Goal: Information Seeking & Learning: Learn about a topic

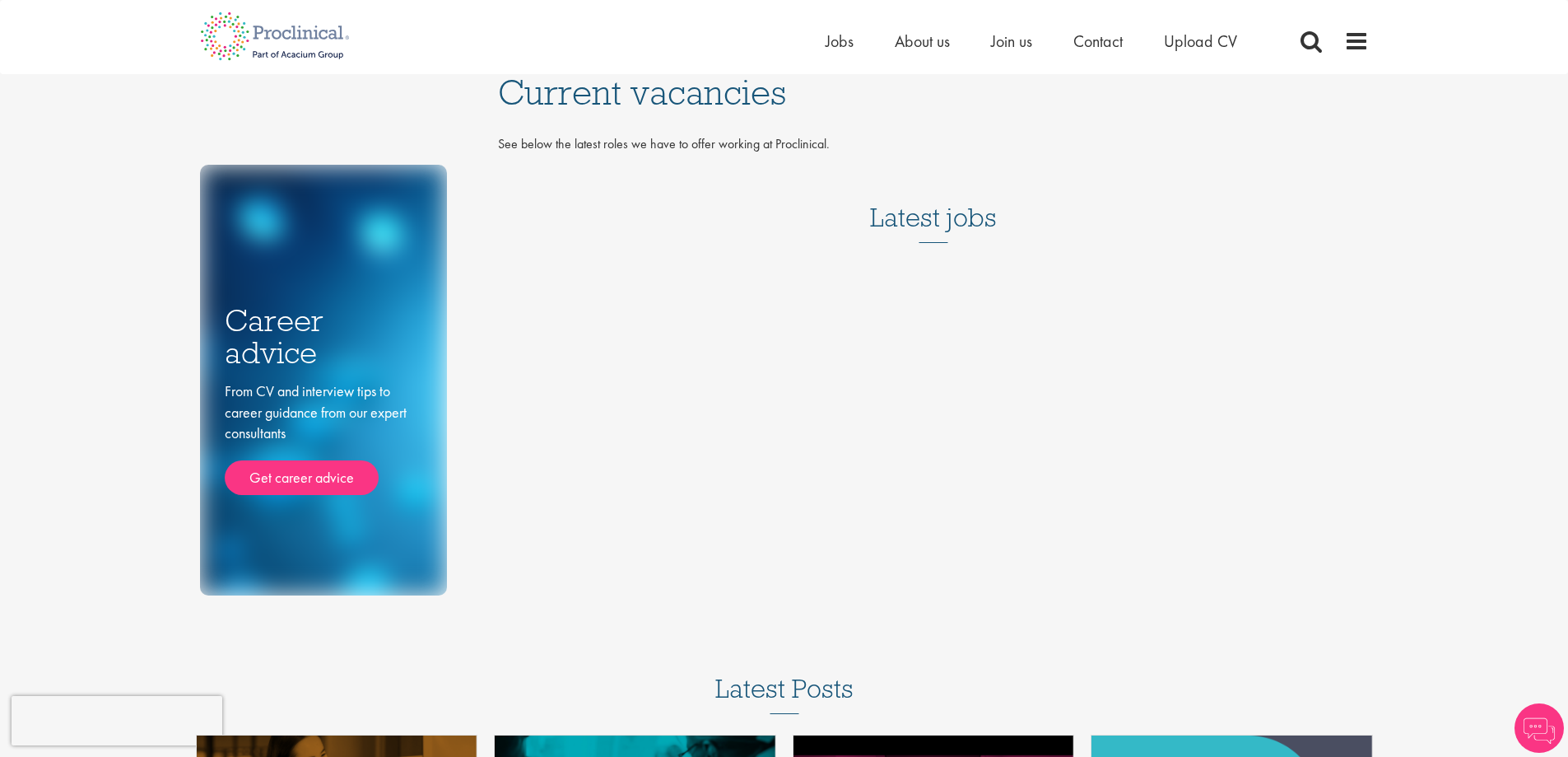
click at [971, 214] on h3 "Latest jobs" at bounding box center [933, 203] width 126 height 81
click at [831, 37] on span "Jobs" at bounding box center [839, 40] width 28 height 21
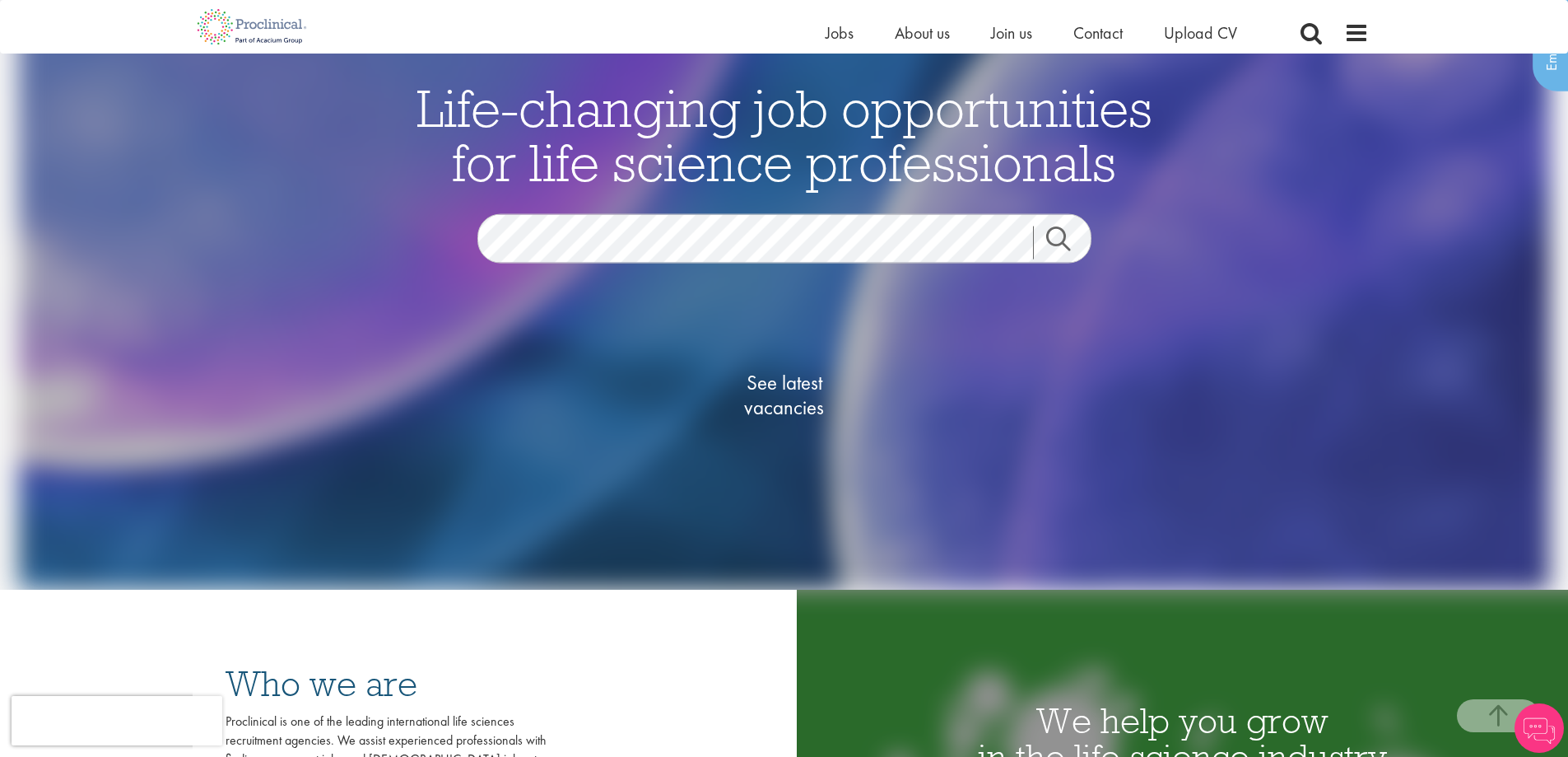
scroll to position [411, 0]
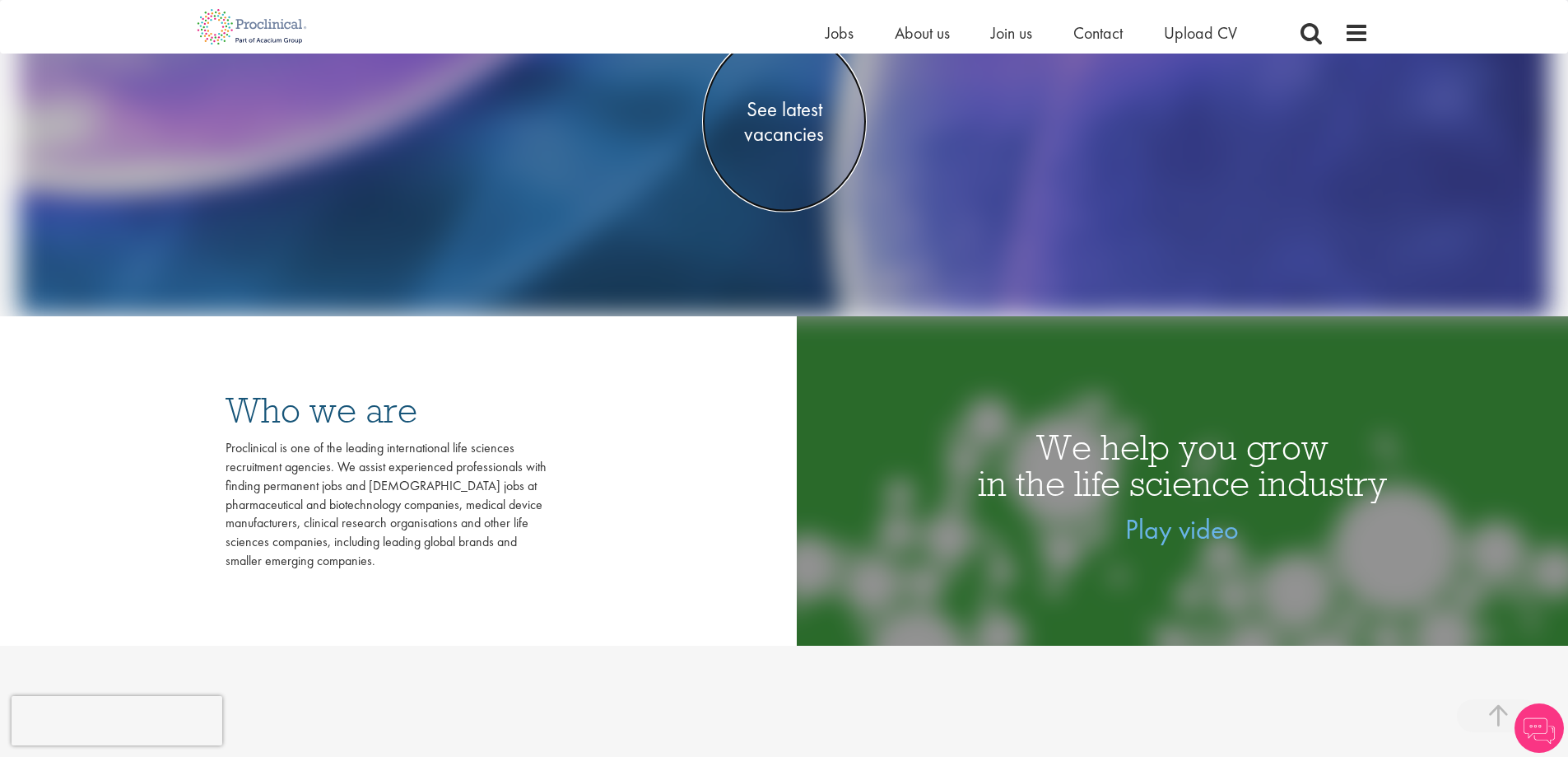
click at [804, 126] on span "See latest vacancies" at bounding box center [784, 122] width 165 height 49
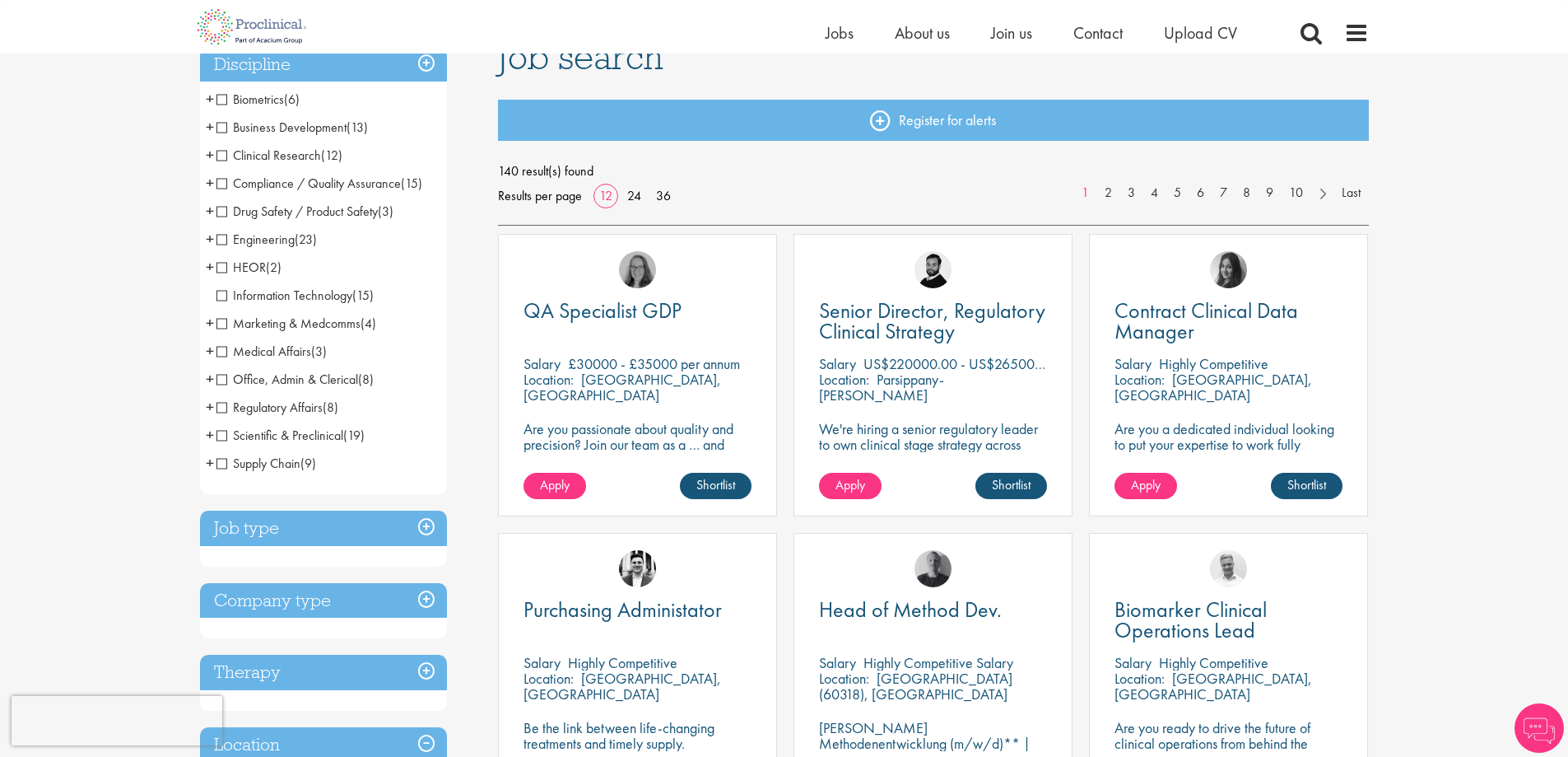
scroll to position [137, 0]
click at [258, 129] on span "Business Development" at bounding box center [281, 126] width 130 height 17
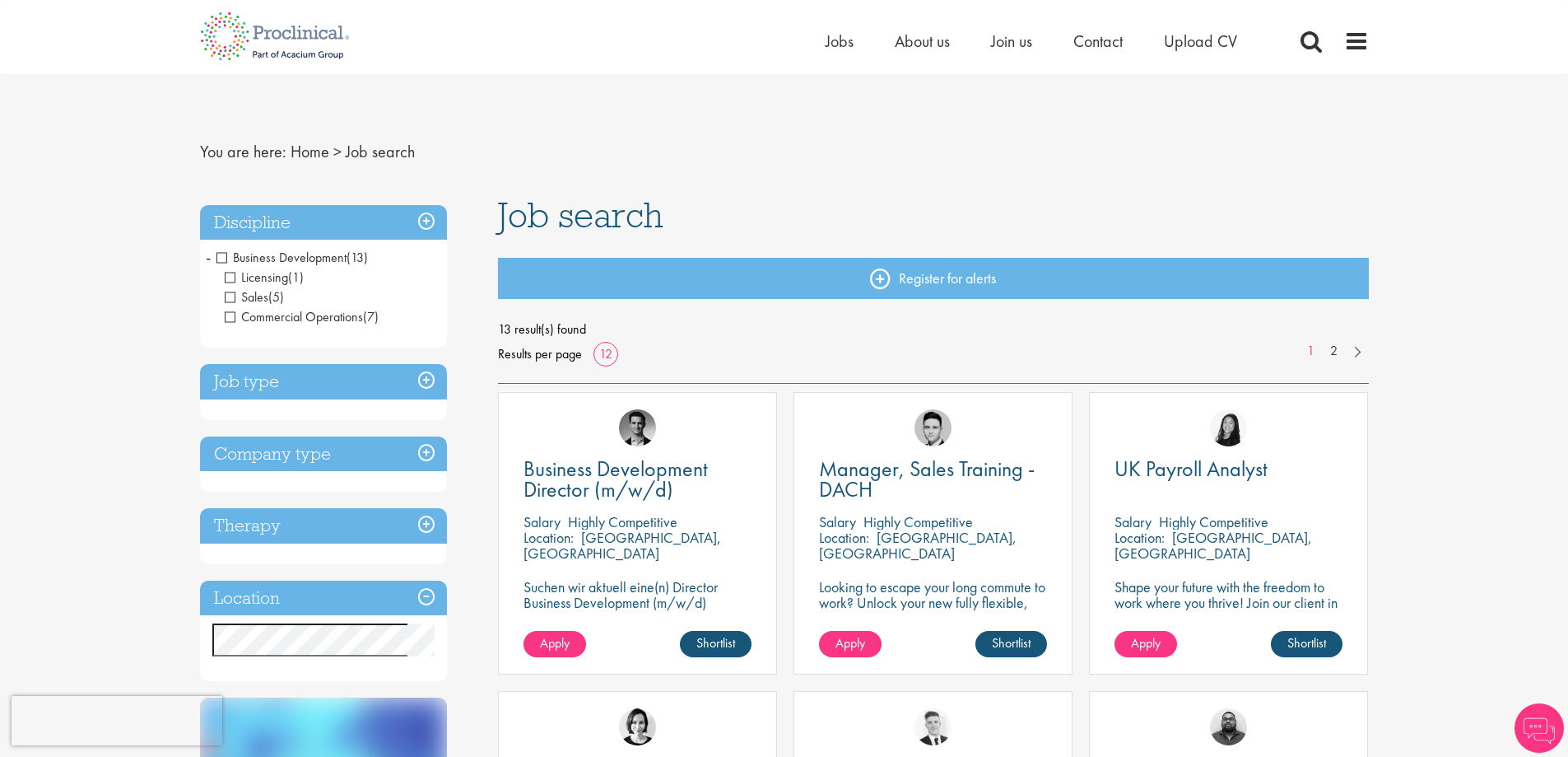
click at [305, 610] on h3 "Location" at bounding box center [323, 598] width 247 height 36
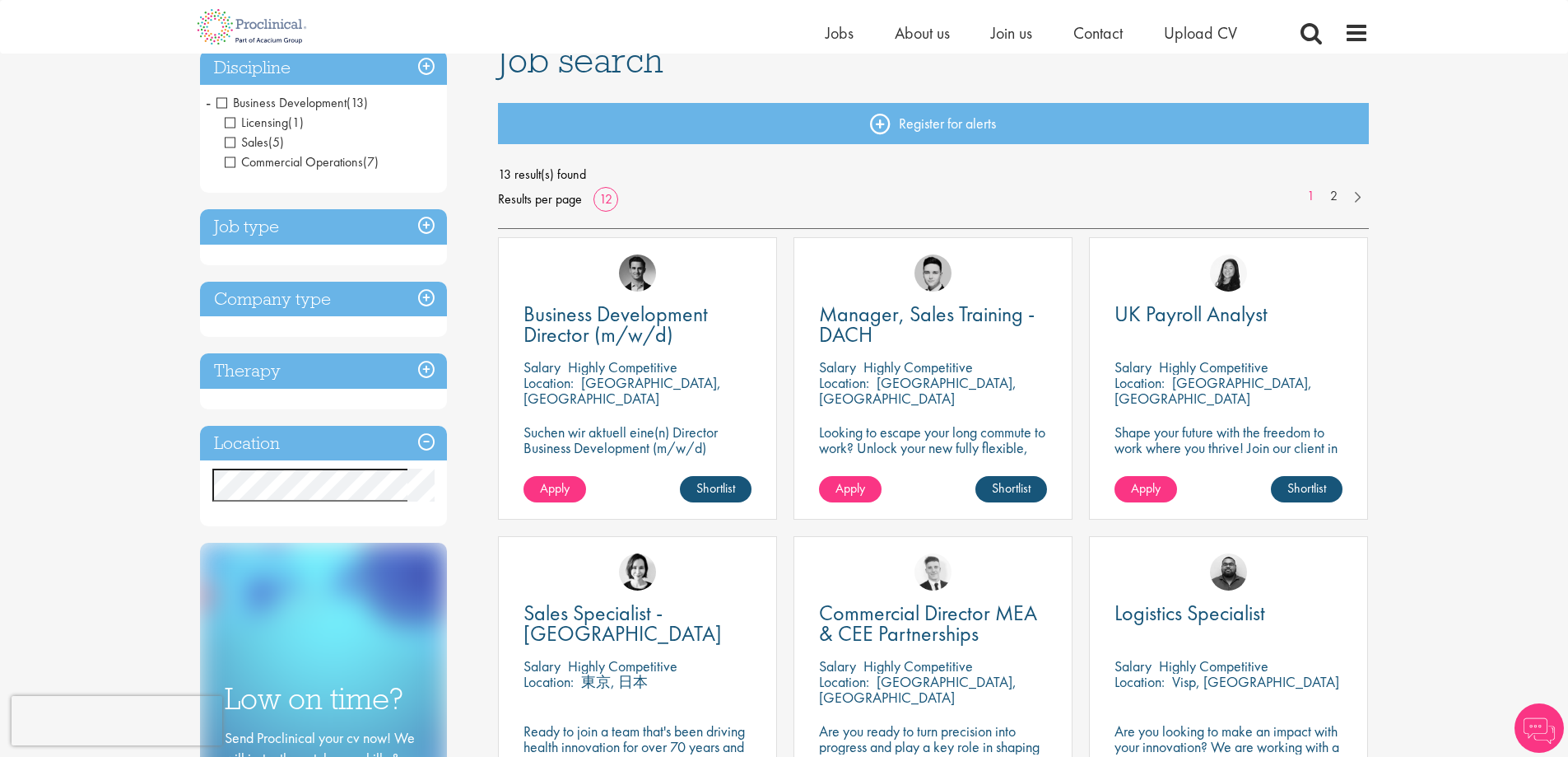
scroll to position [137, 0]
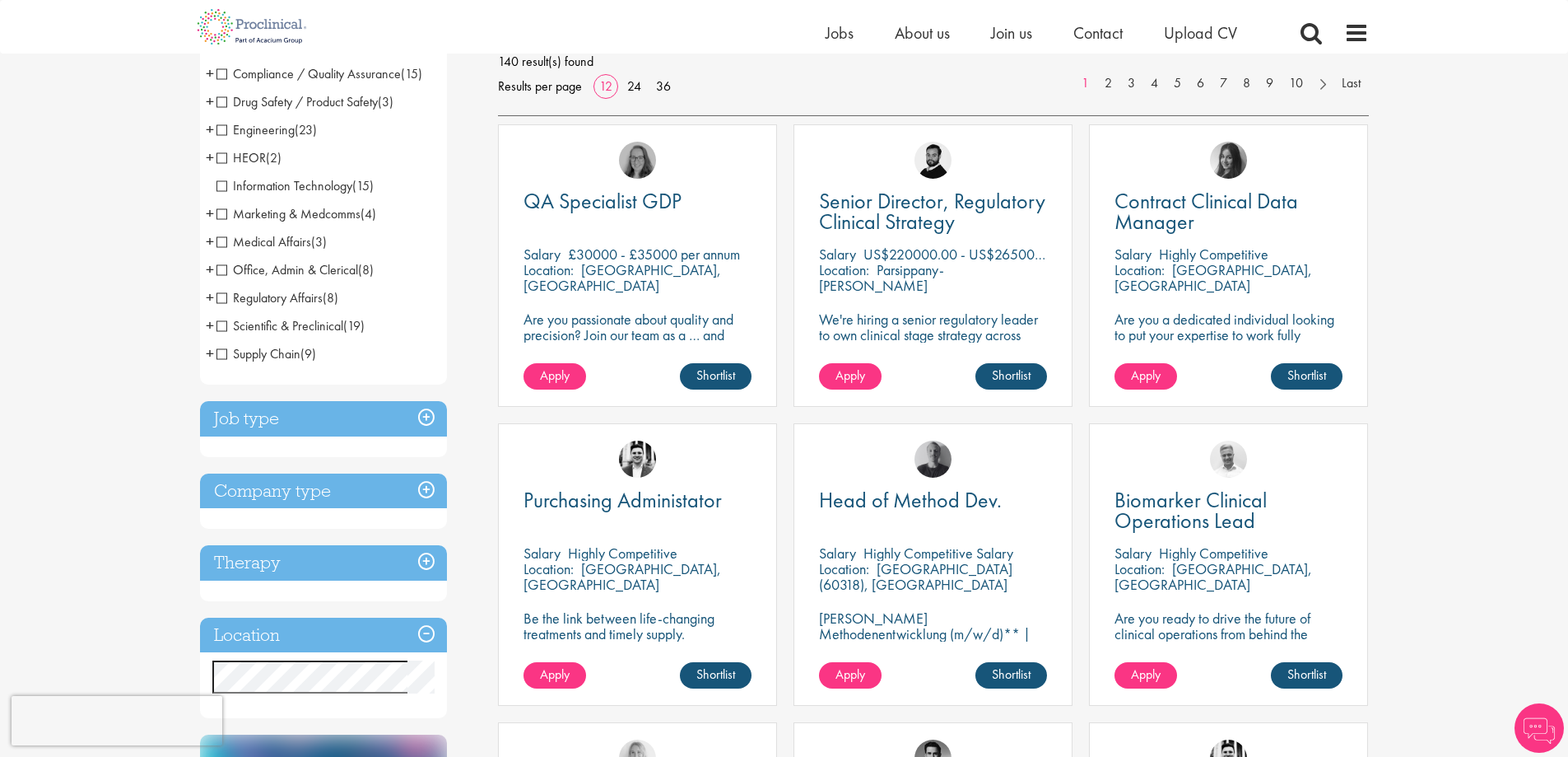
scroll to position [411, 0]
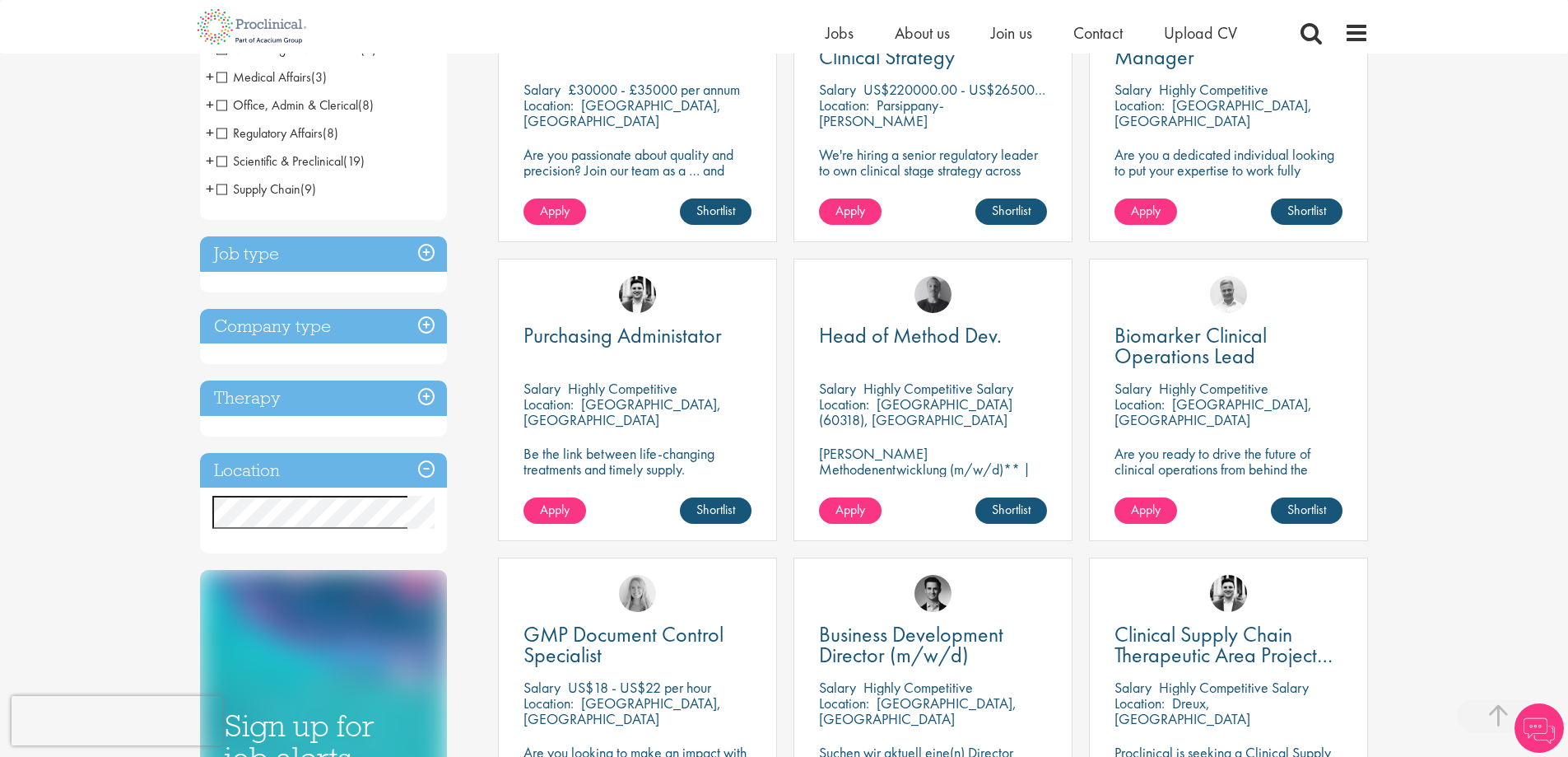
click at [331, 473] on h3 "Location" at bounding box center [323, 470] width 247 height 36
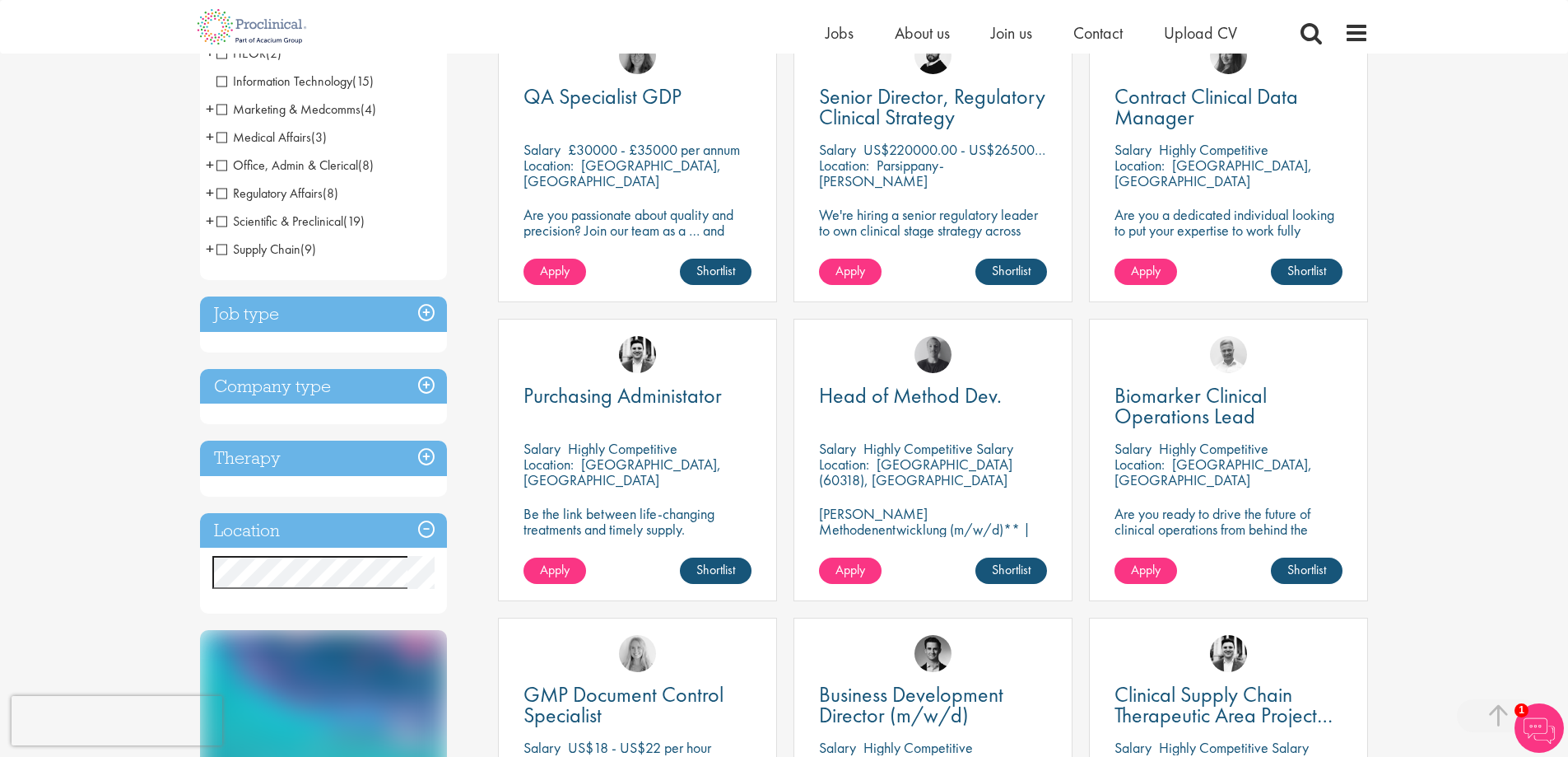
scroll to position [275, 0]
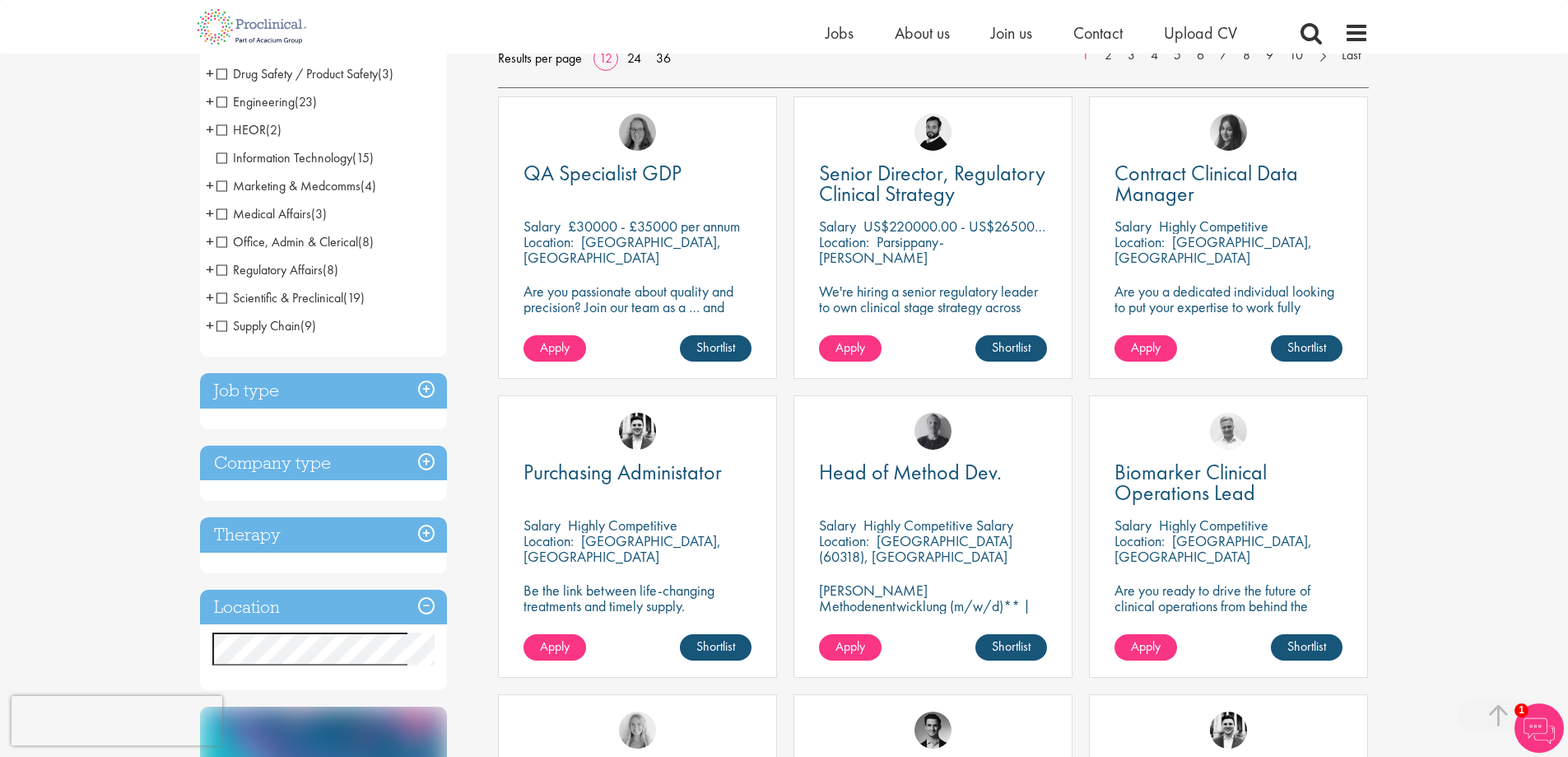
click at [663, 52] on div "Home Jobs About us Join us Contact Upload CV" at bounding box center [778, 27] width 1181 height 53
click at [659, 57] on link "36" at bounding box center [663, 58] width 27 height 17
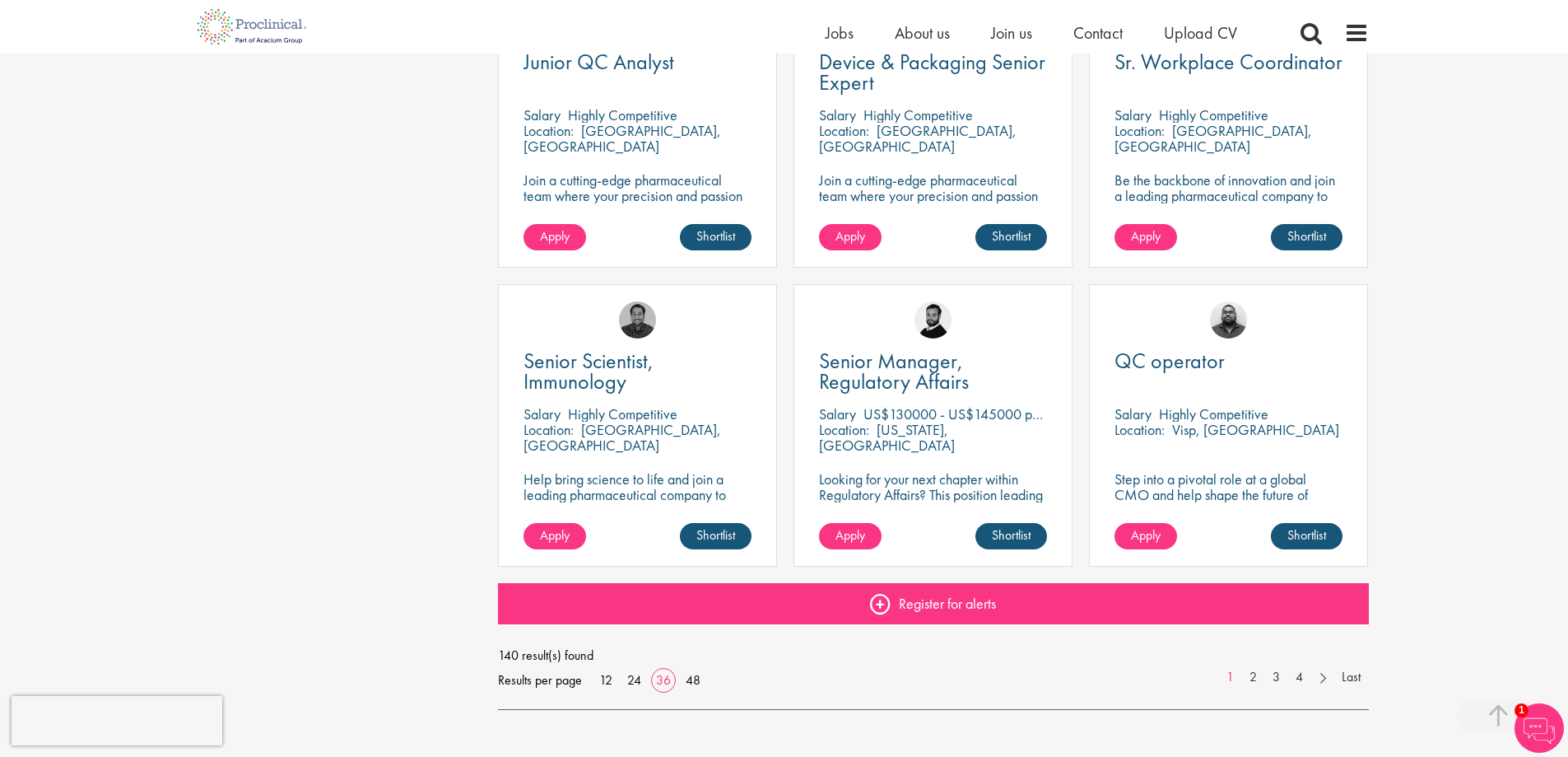
scroll to position [3431, 0]
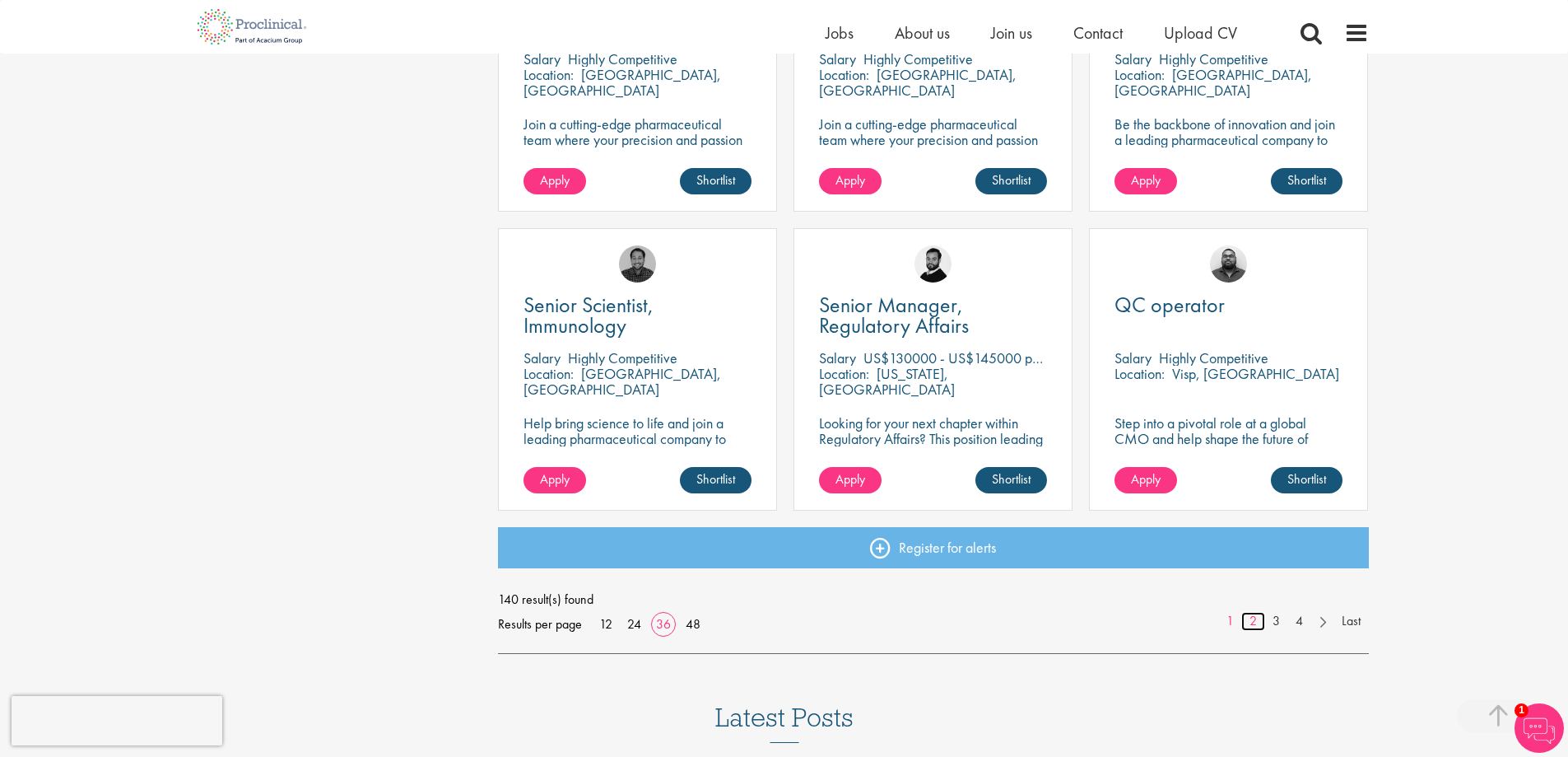
click at [1252, 620] on link "2" at bounding box center [1253, 621] width 24 height 19
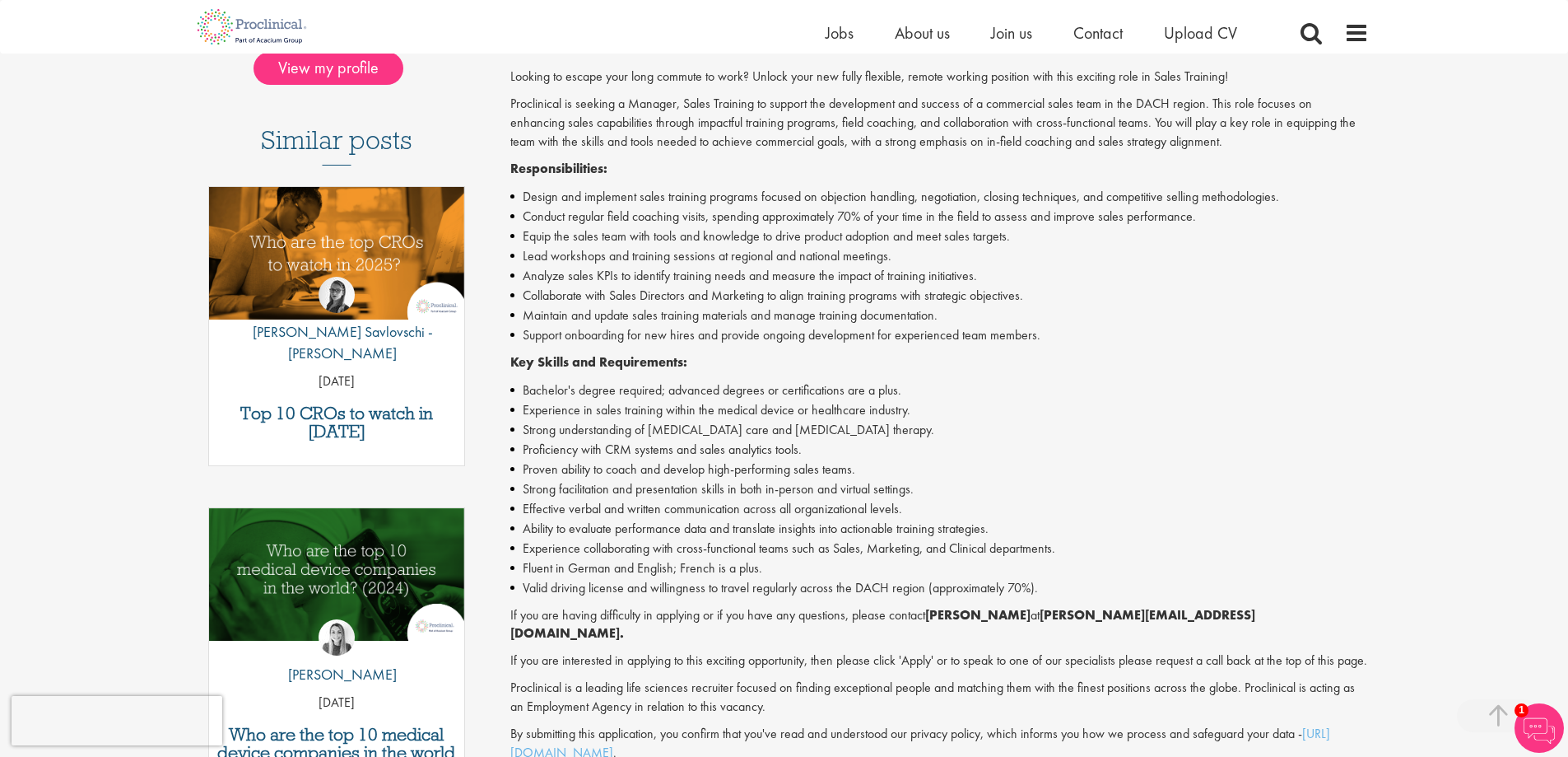
scroll to position [549, 0]
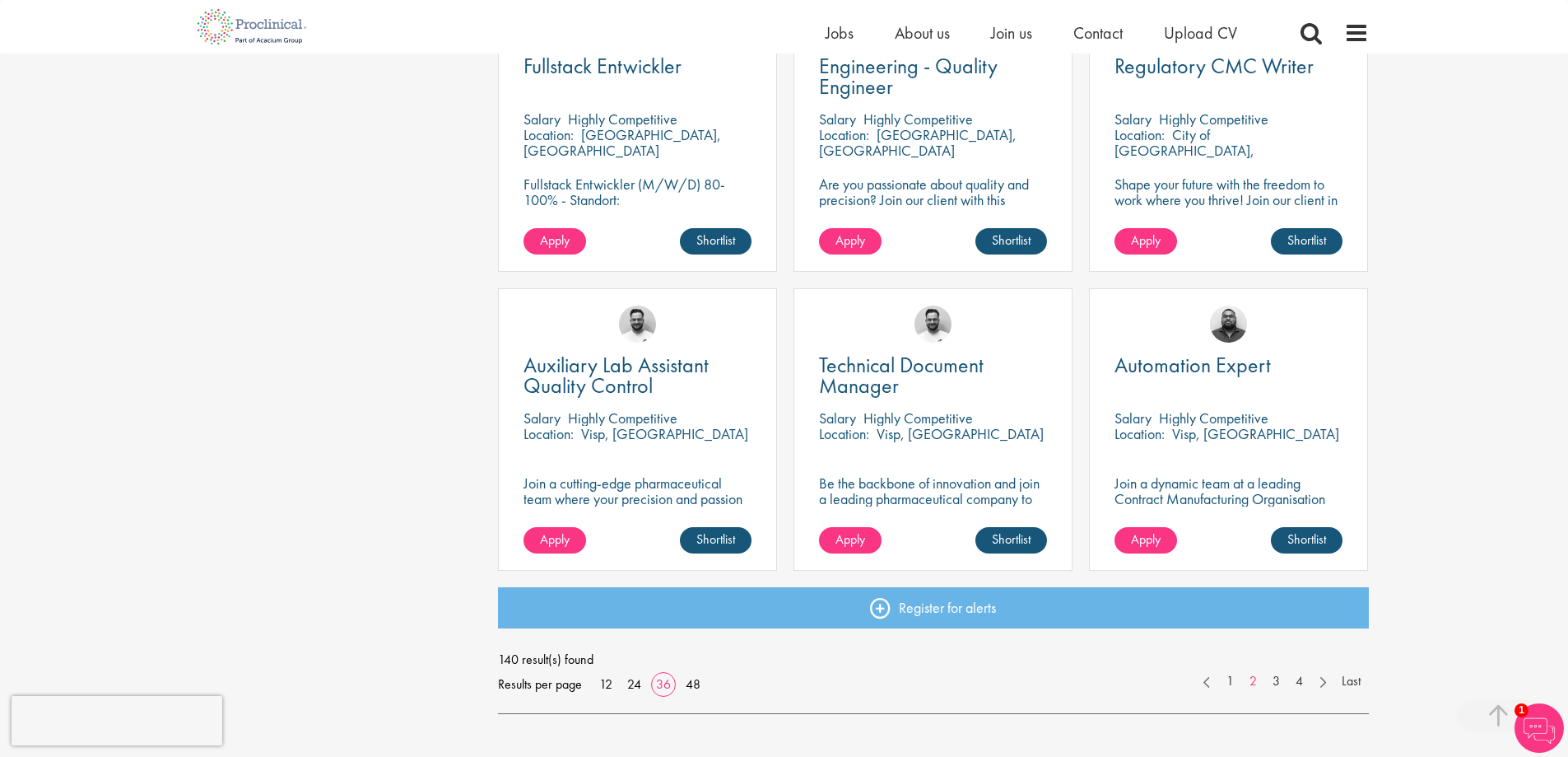
scroll to position [3431, 0]
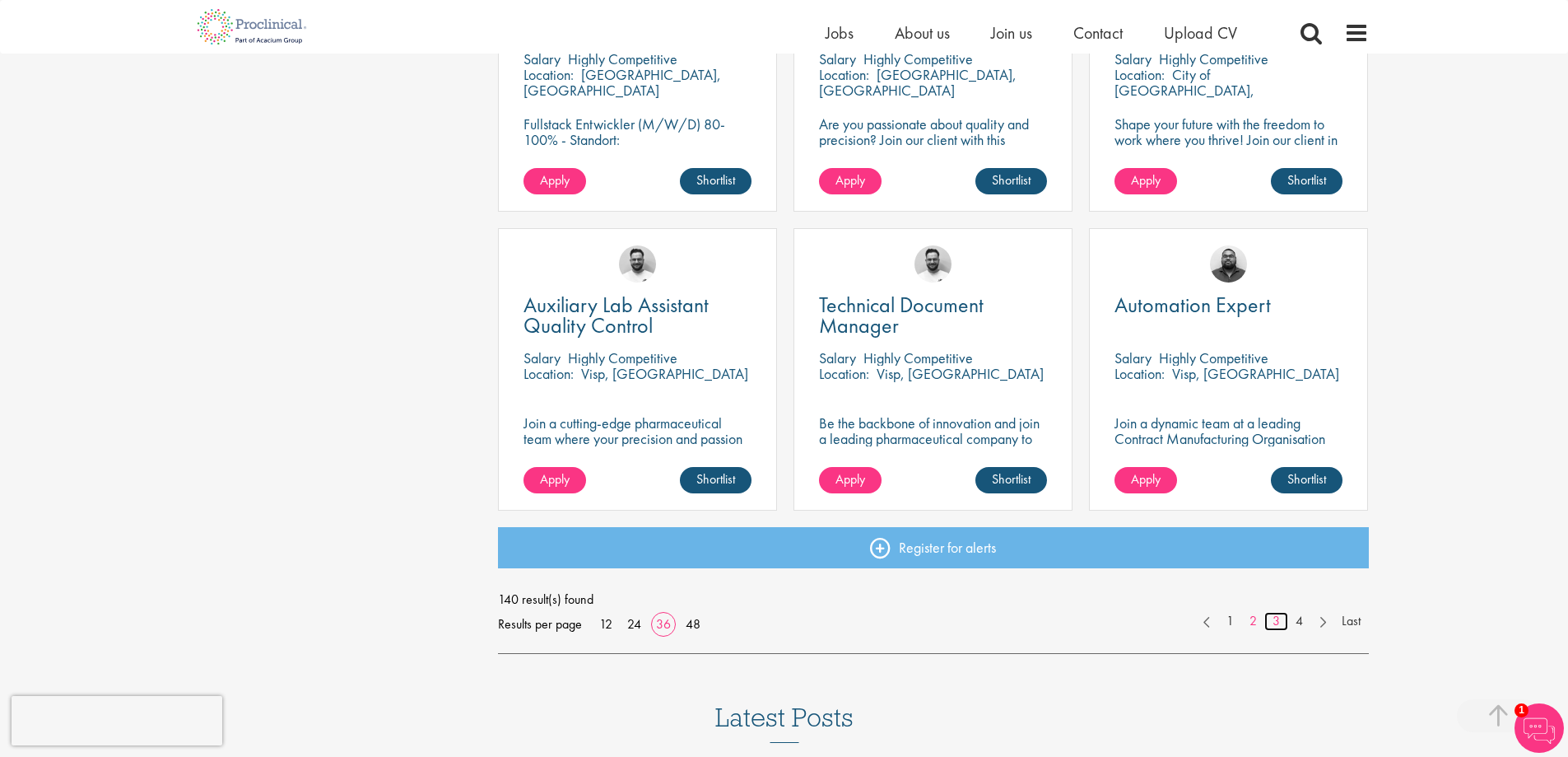
click at [1276, 623] on link "3" at bounding box center [1276, 621] width 24 height 19
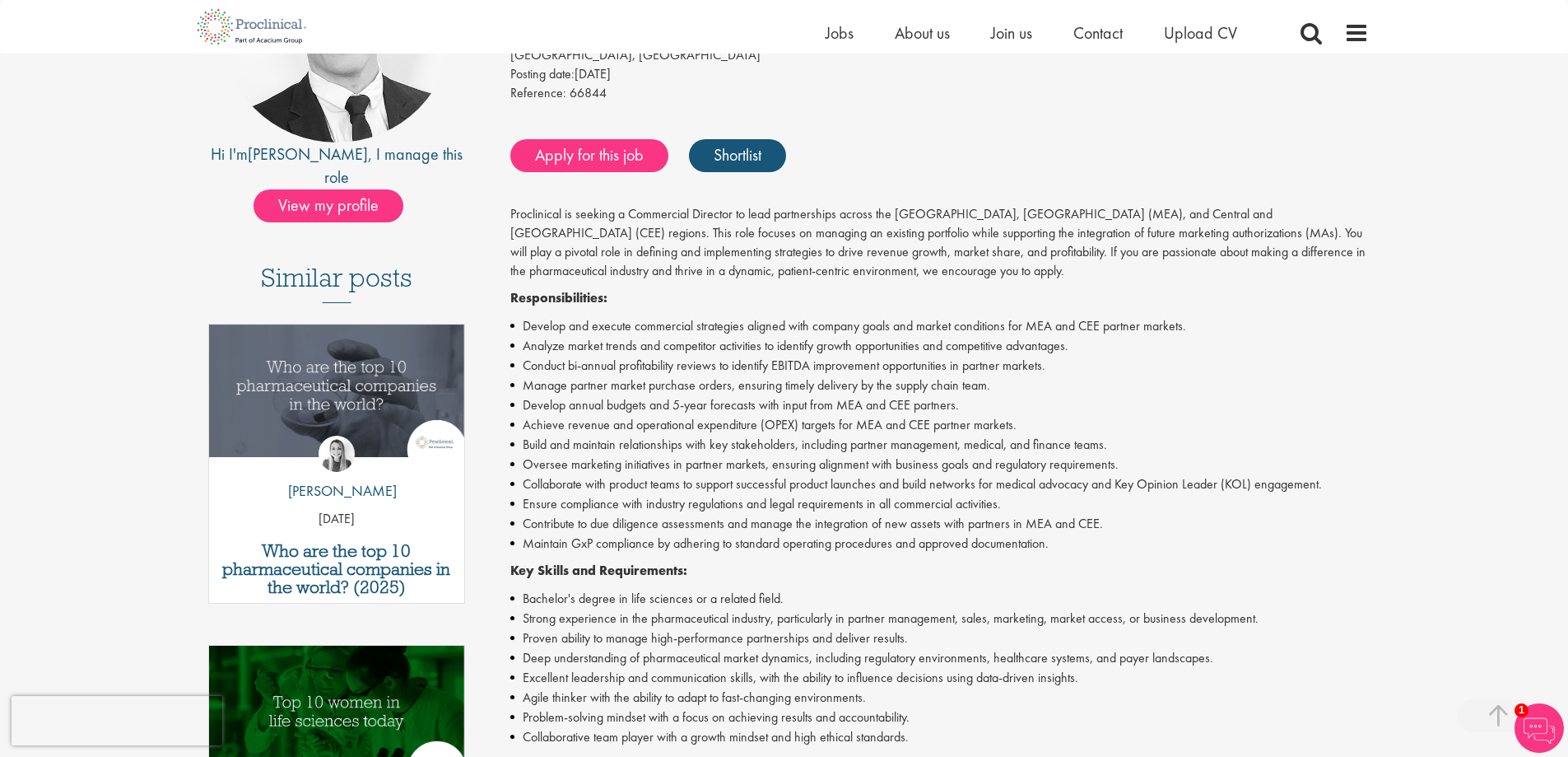
scroll to position [411, 0]
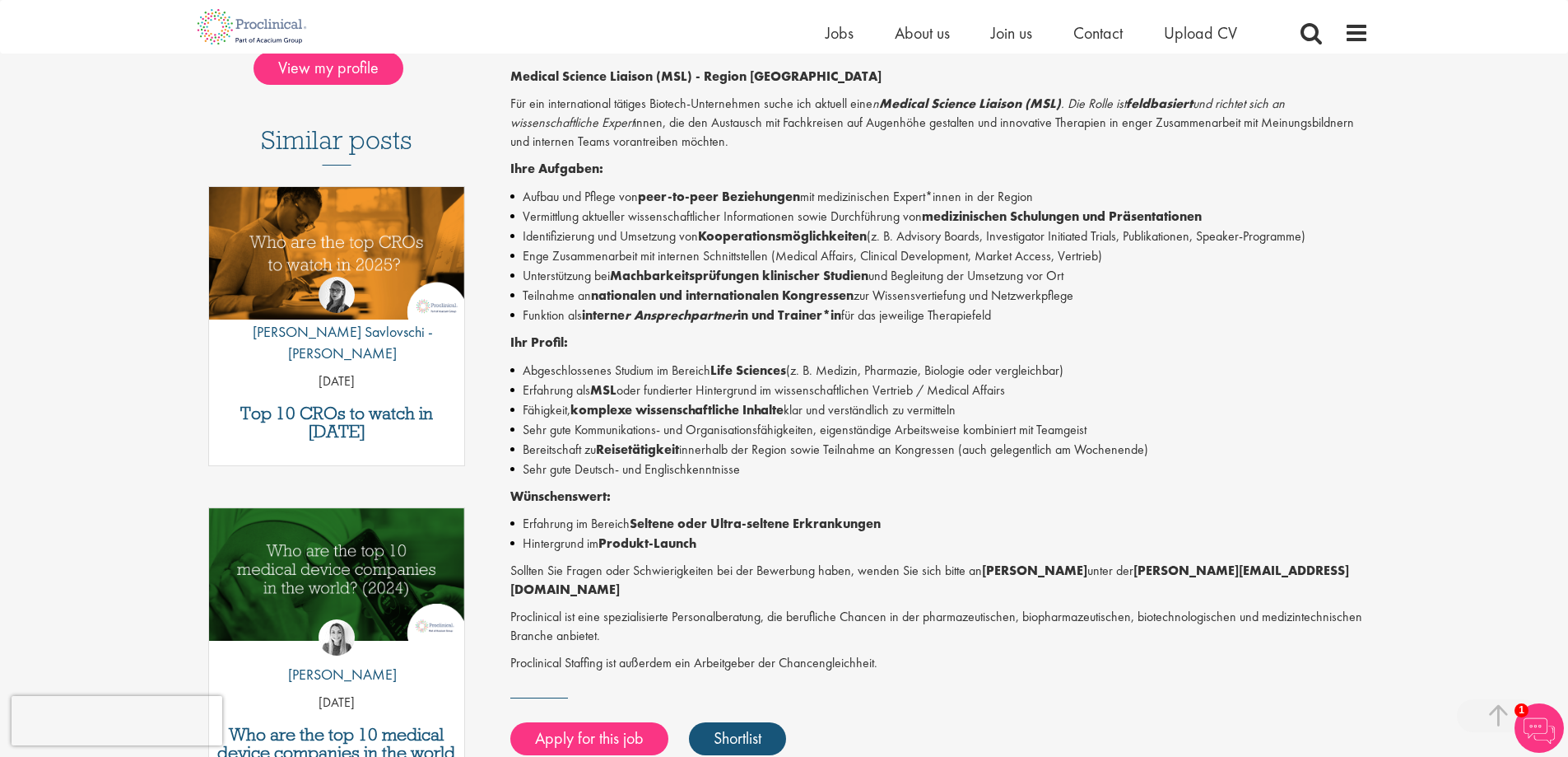
scroll to position [274, 0]
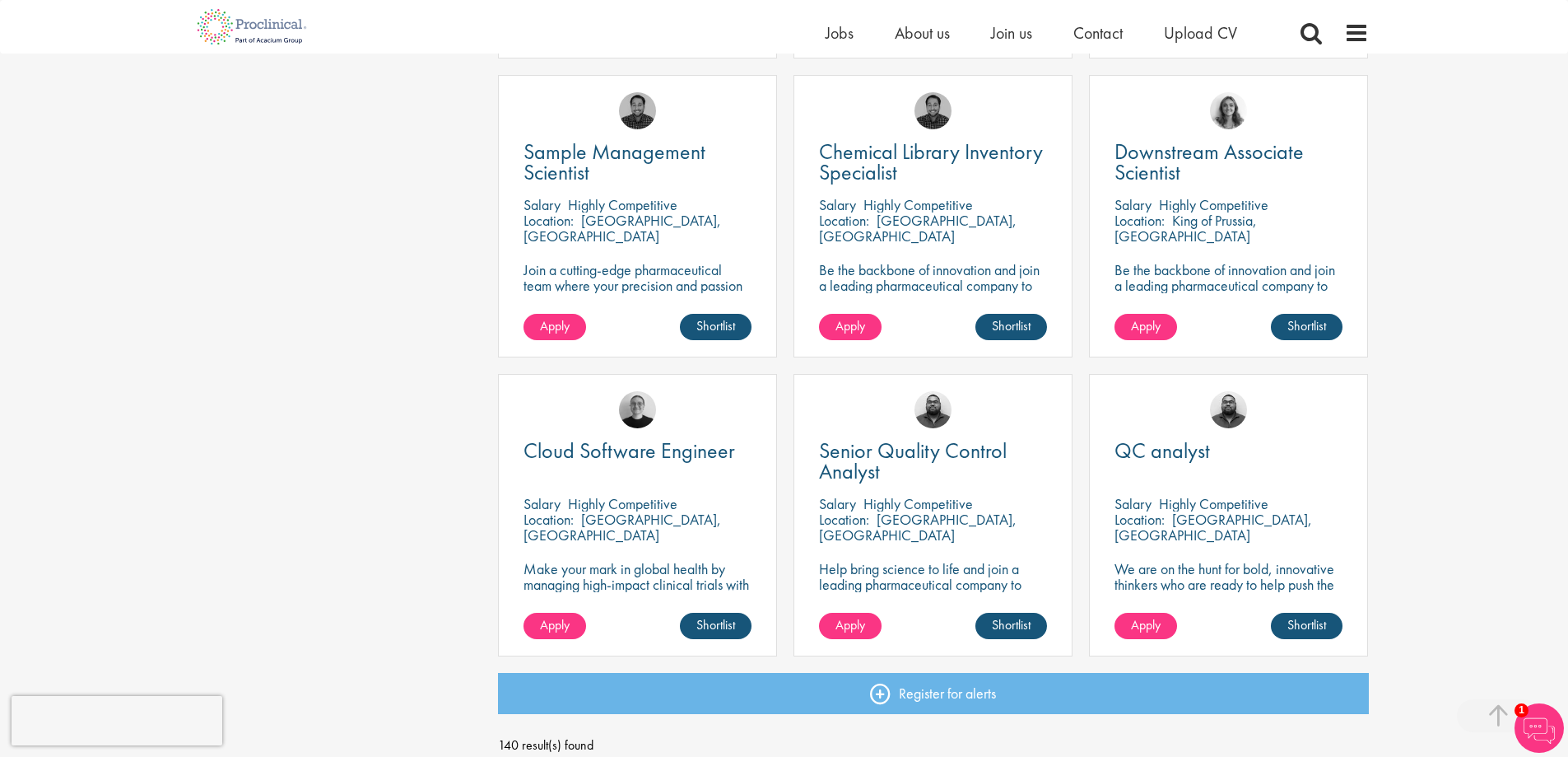
scroll to position [3431, 0]
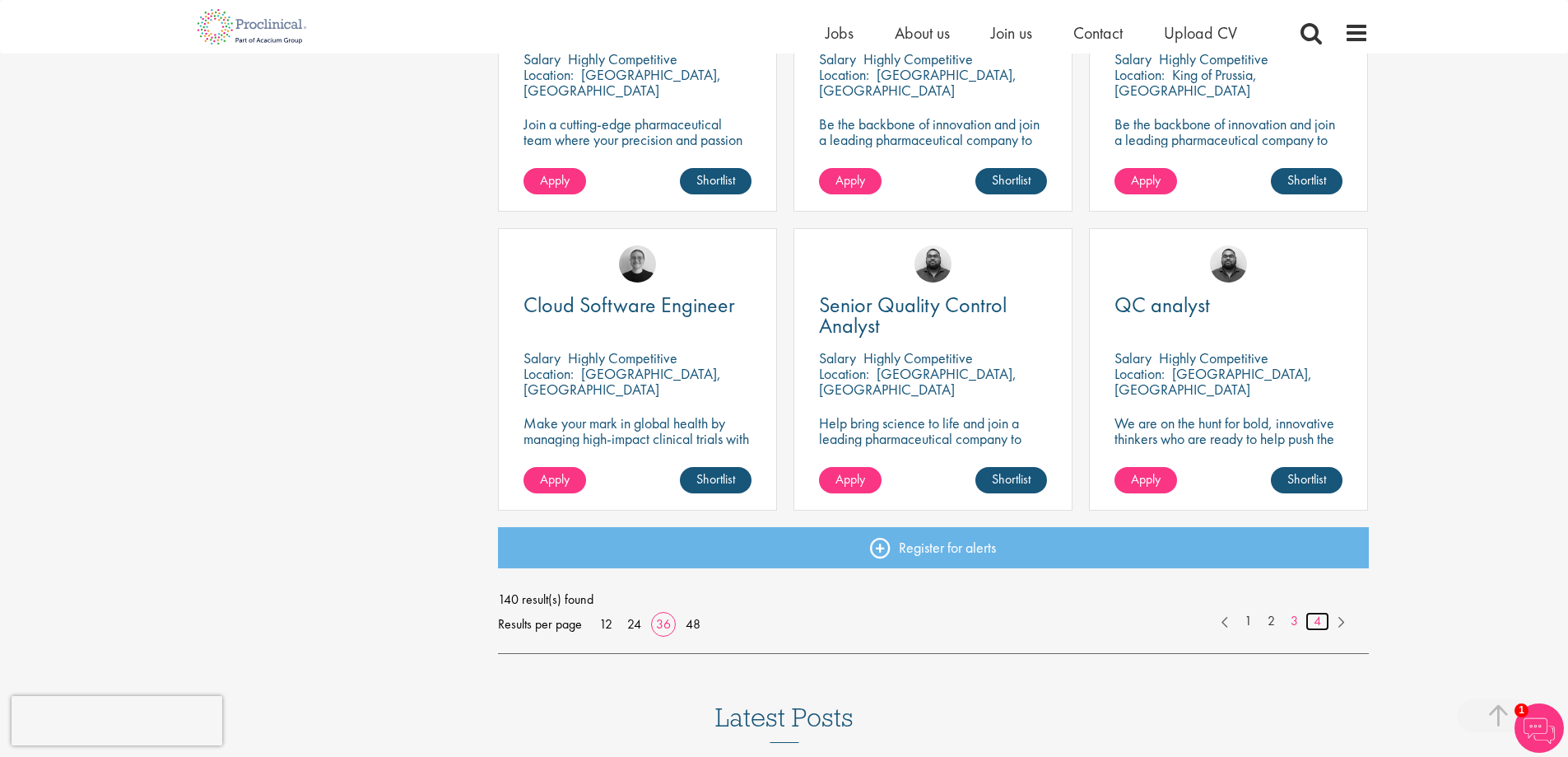
click at [1313, 620] on link "4" at bounding box center [1317, 621] width 24 height 19
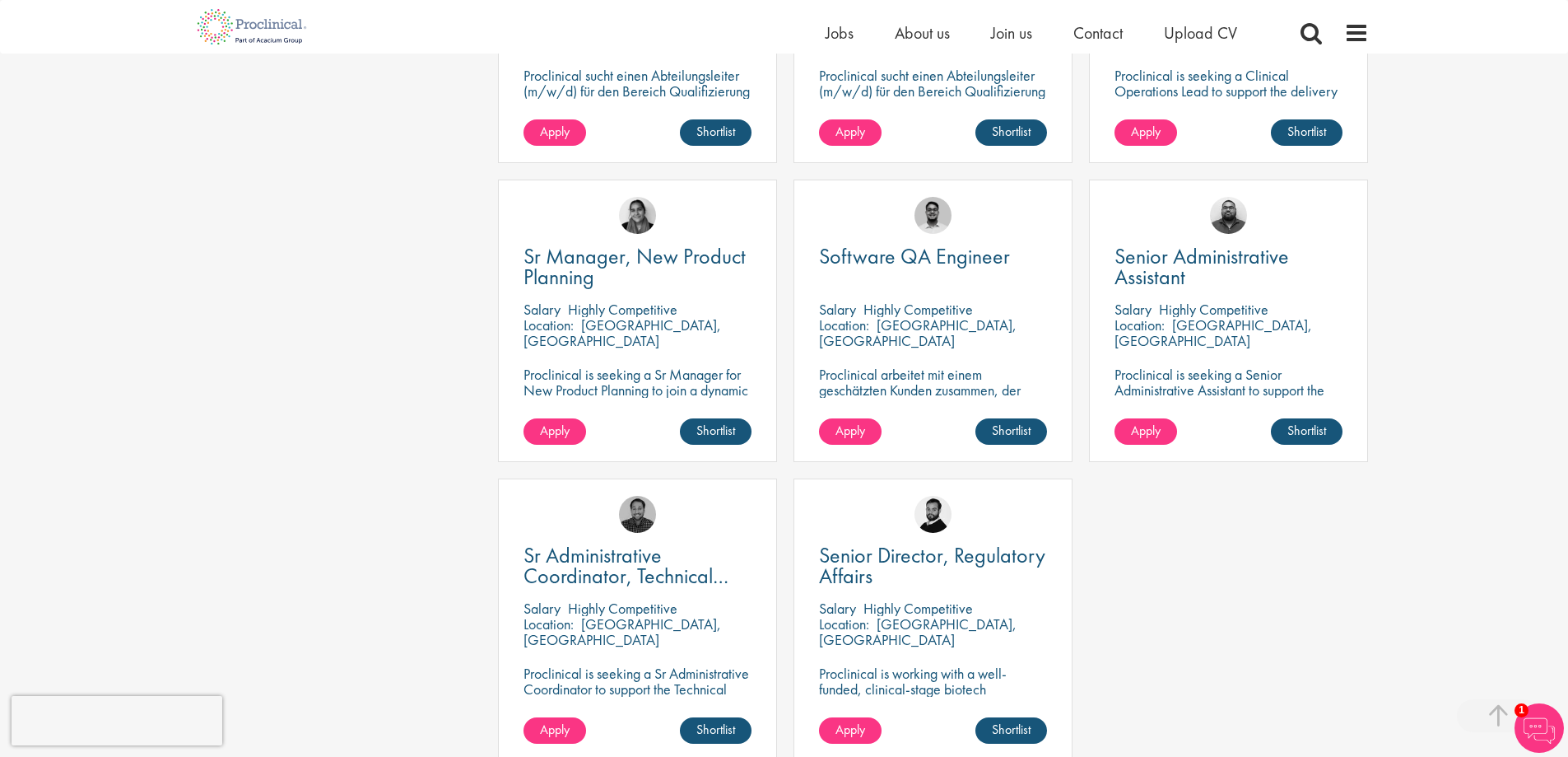
scroll to position [3020, 0]
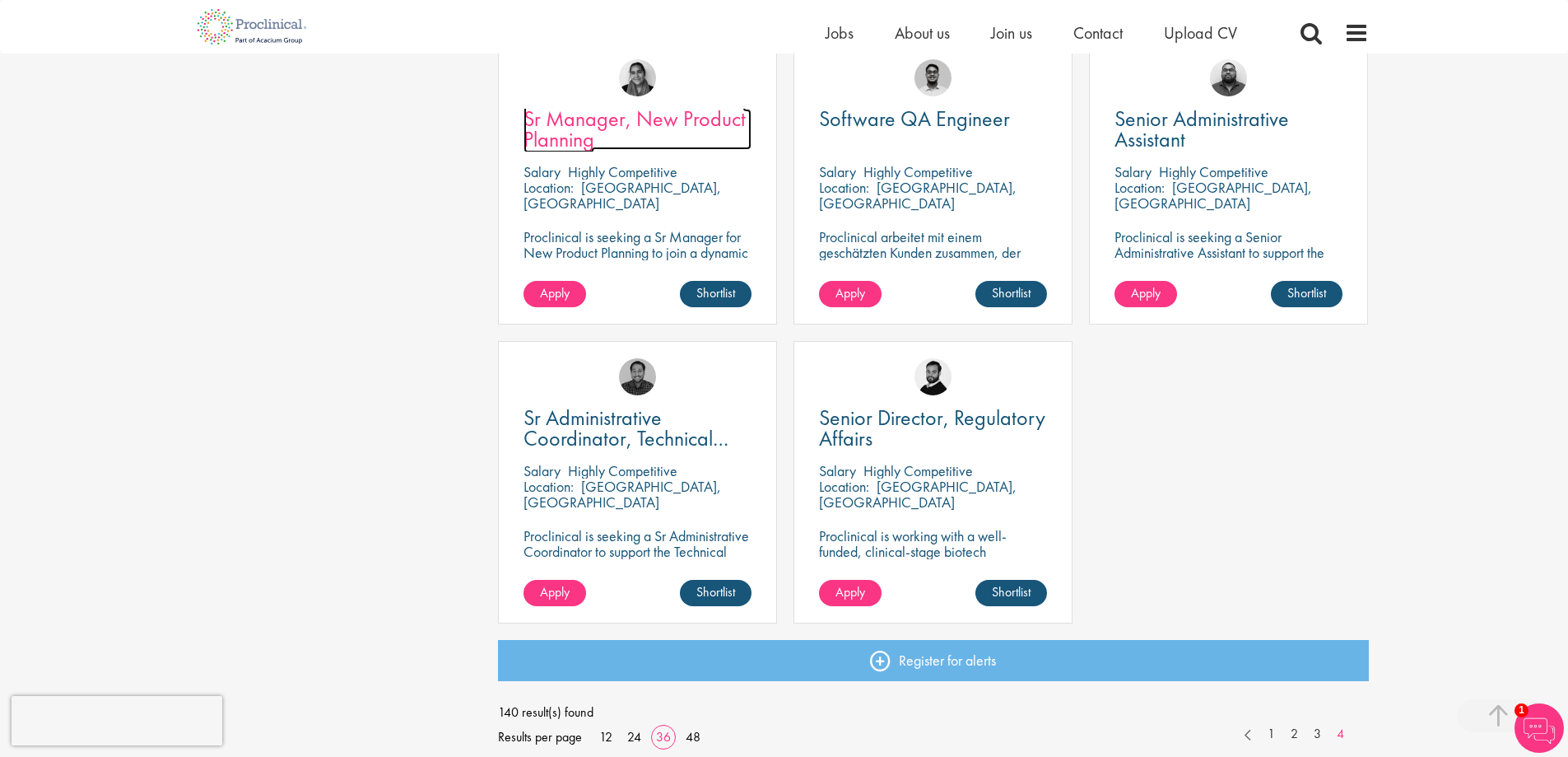
click at [626, 126] on span "Sr Manager, New Product Planning" at bounding box center [634, 128] width 223 height 49
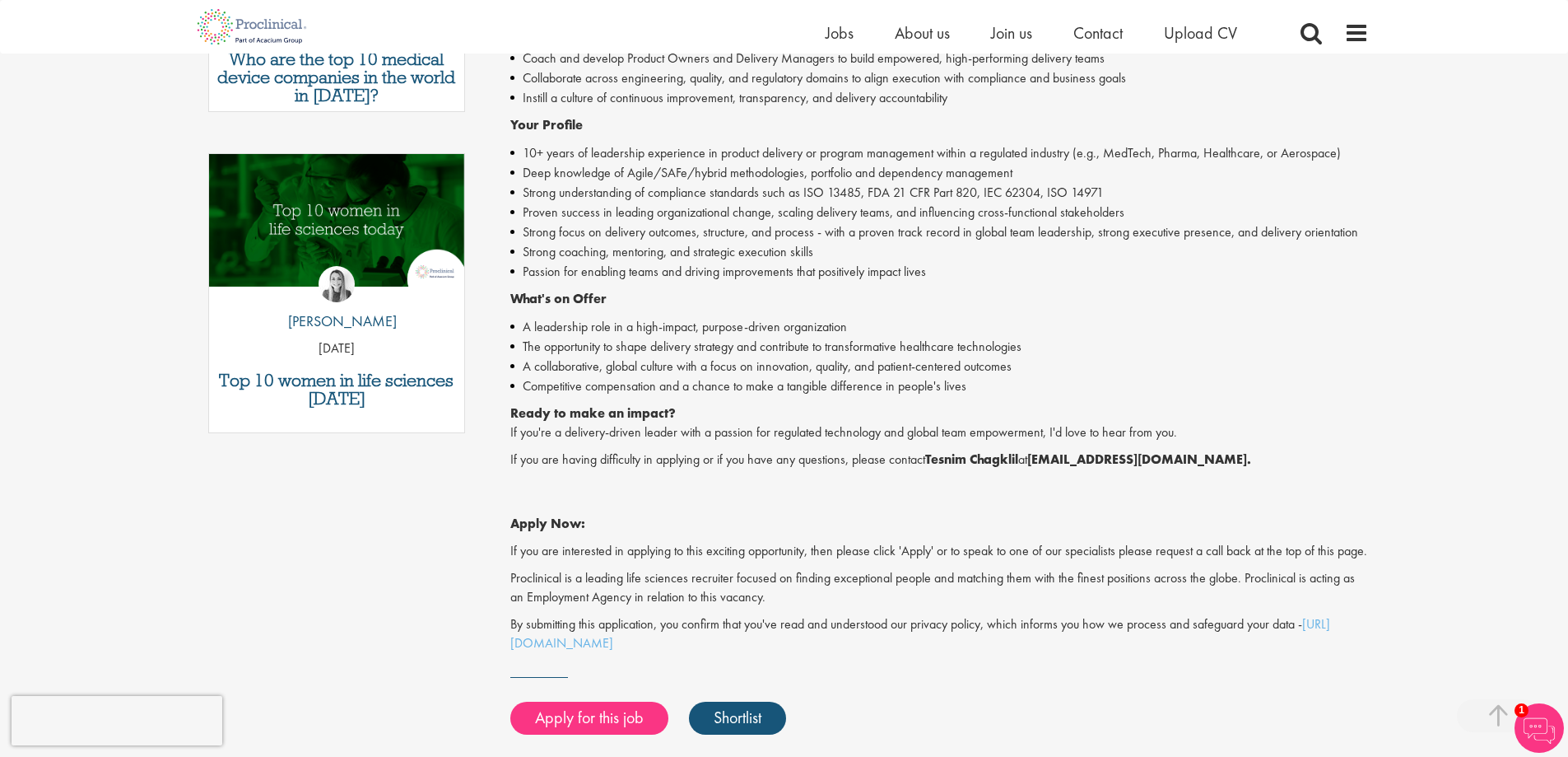
scroll to position [686, 0]
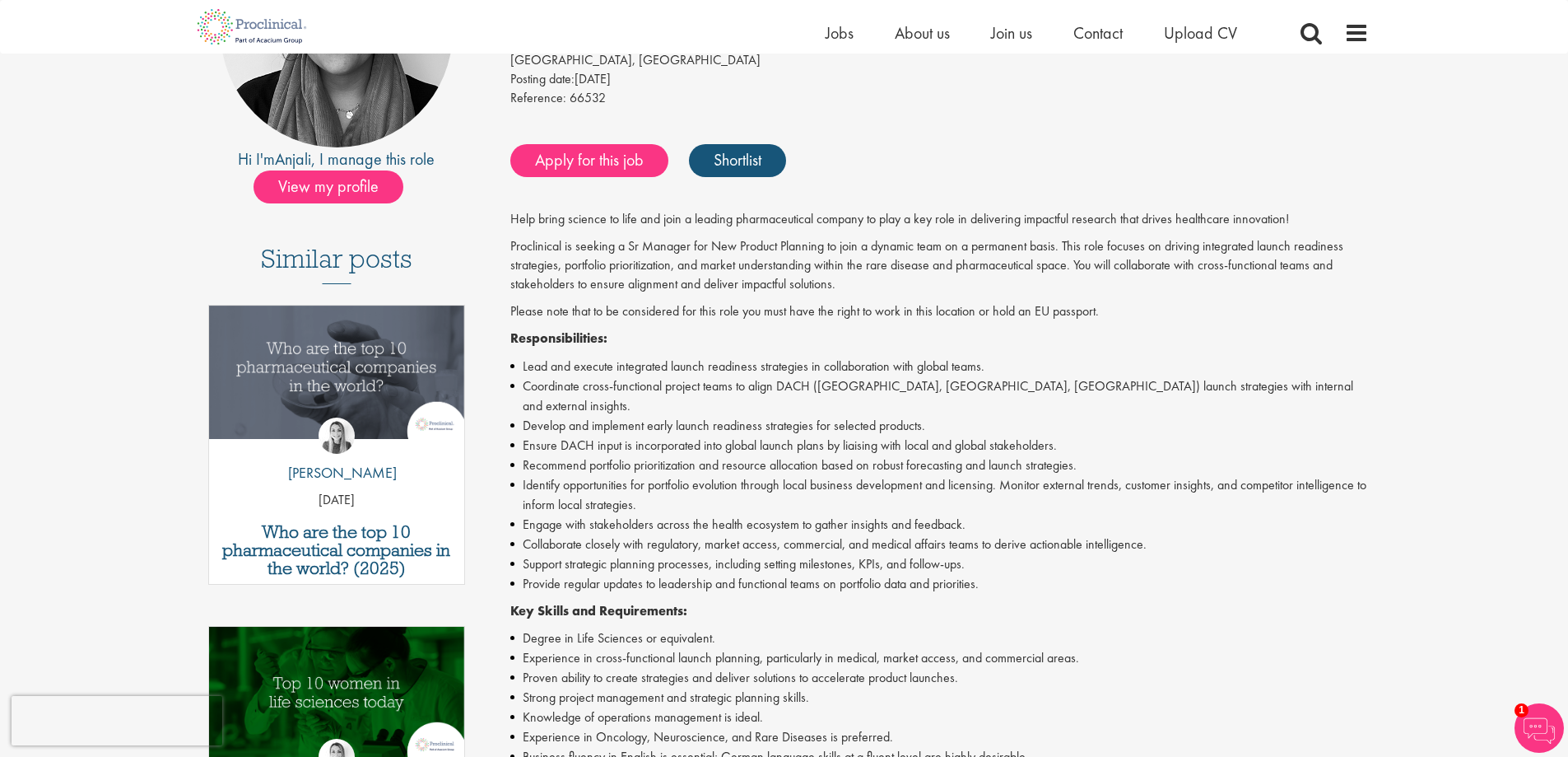
scroll to position [274, 0]
